Goal: Check status

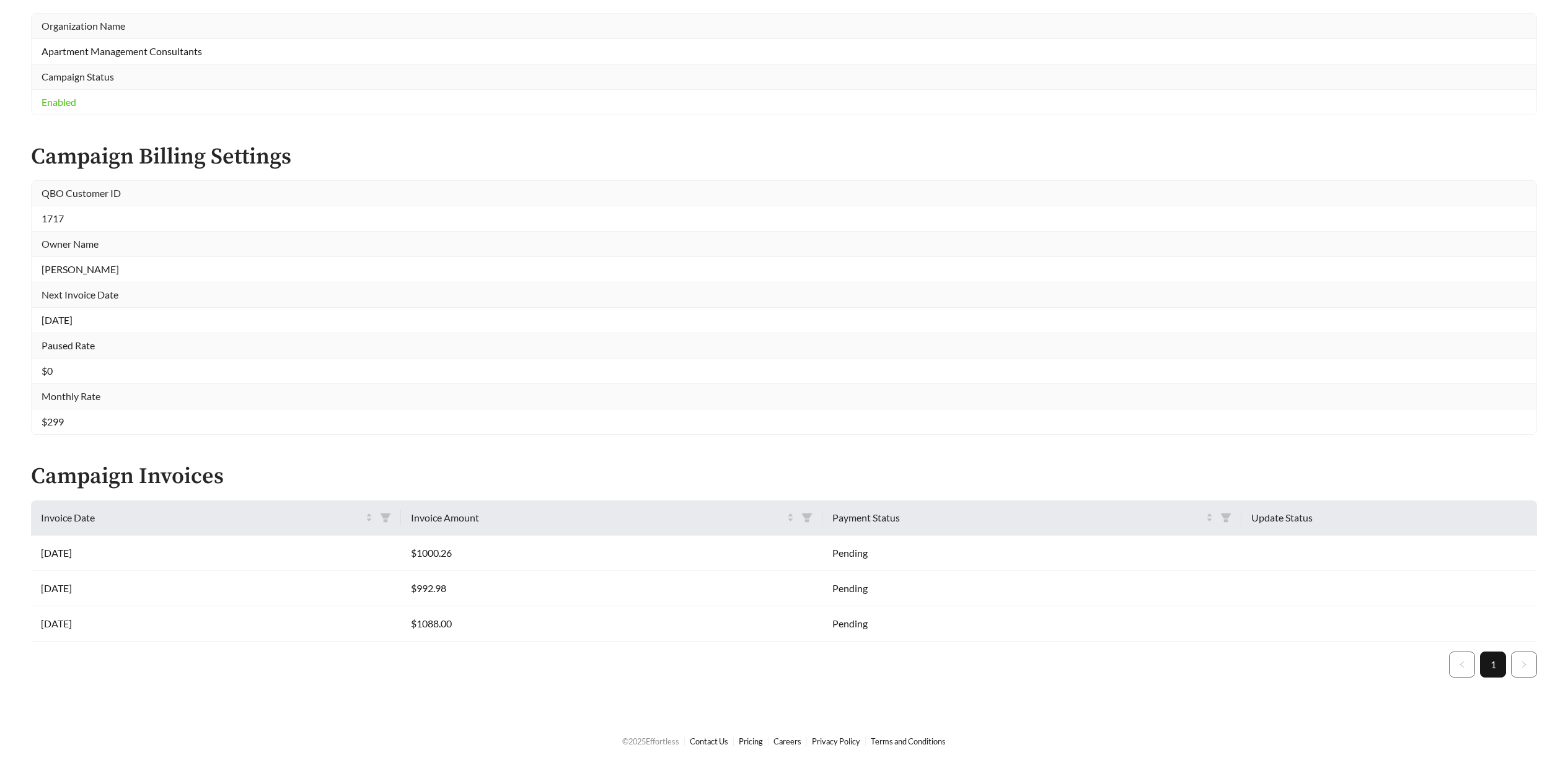
click at [517, 362] on td "$ 0" at bounding box center [784, 371] width 1504 height 26
